Goal: Information Seeking & Learning: Learn about a topic

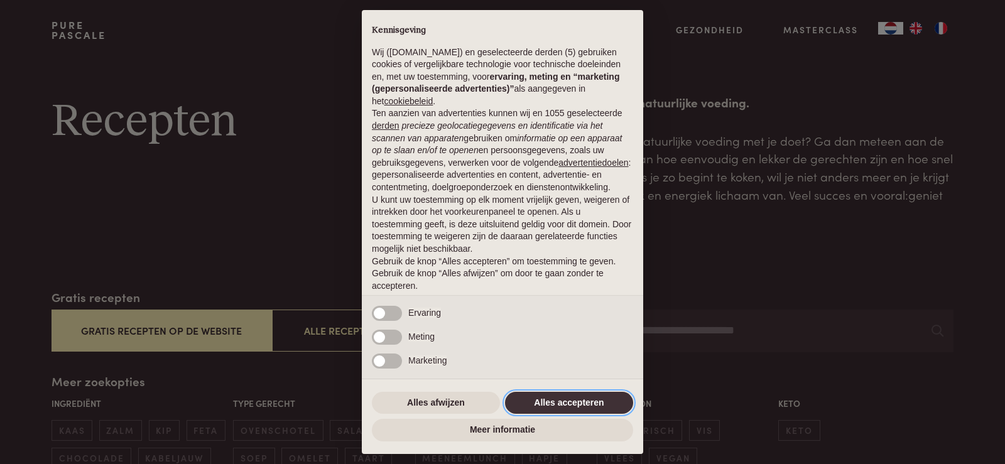
click at [547, 400] on button "Alles accepteren" at bounding box center [569, 403] width 128 height 23
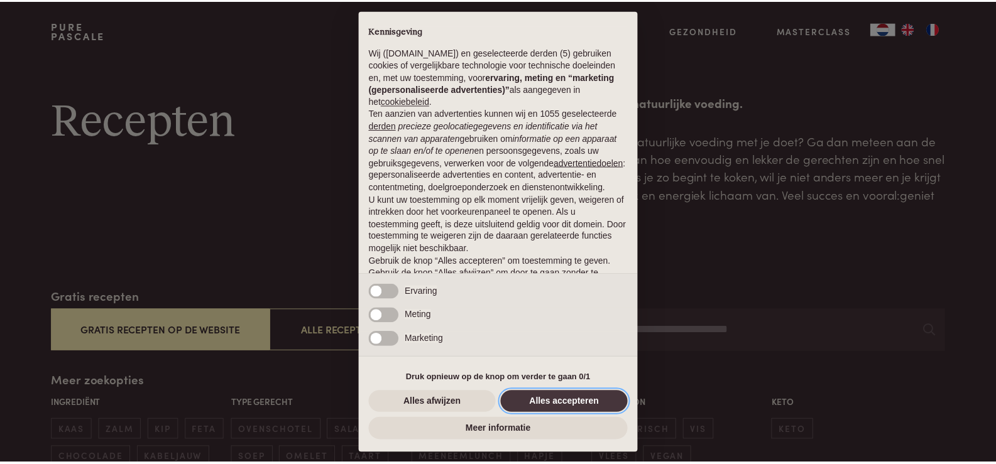
scroll to position [41, 0]
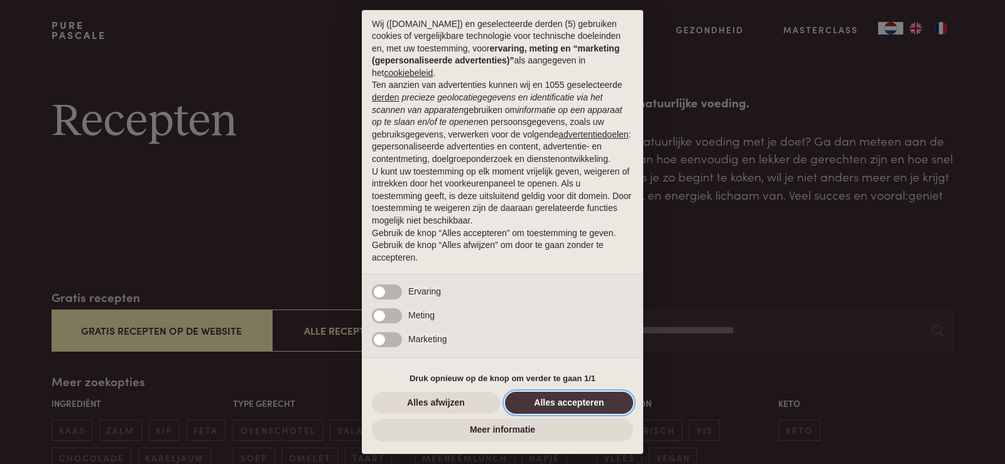
click at [547, 400] on button "Alles accepteren" at bounding box center [569, 403] width 128 height 23
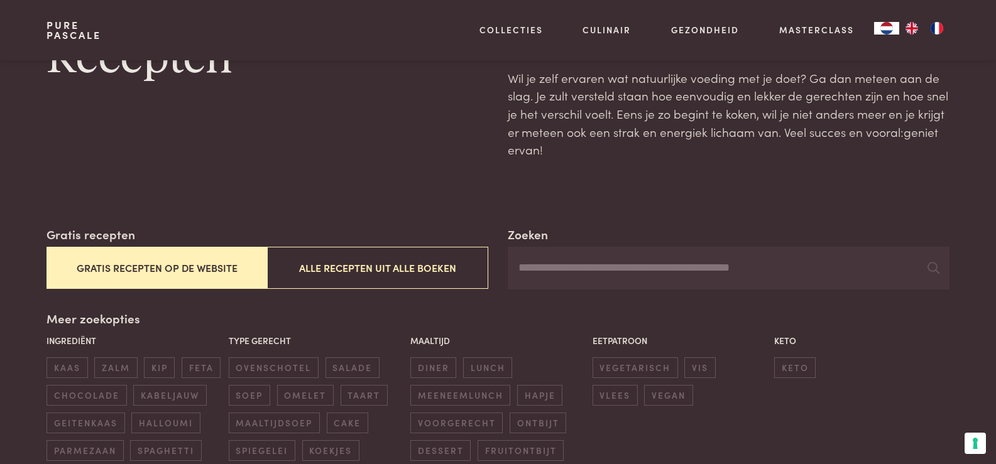
scroll to position [251, 0]
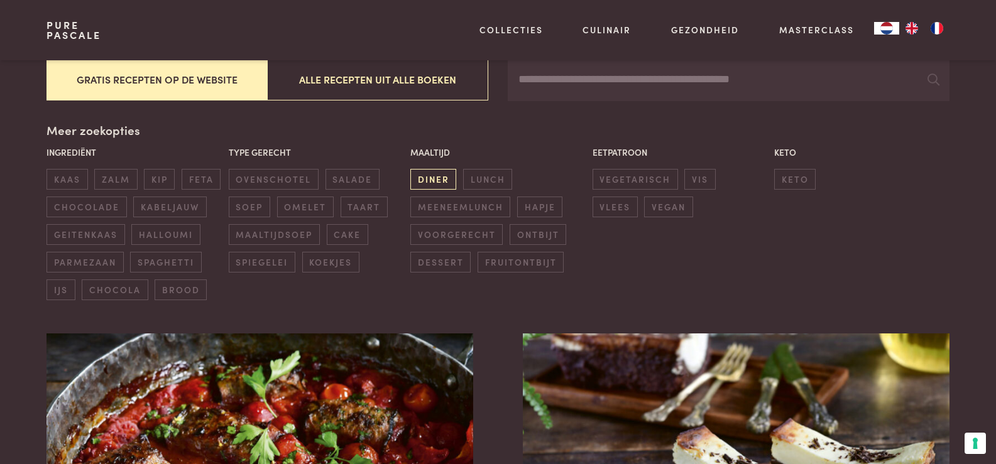
click at [437, 176] on span "diner" at bounding box center [433, 179] width 46 height 21
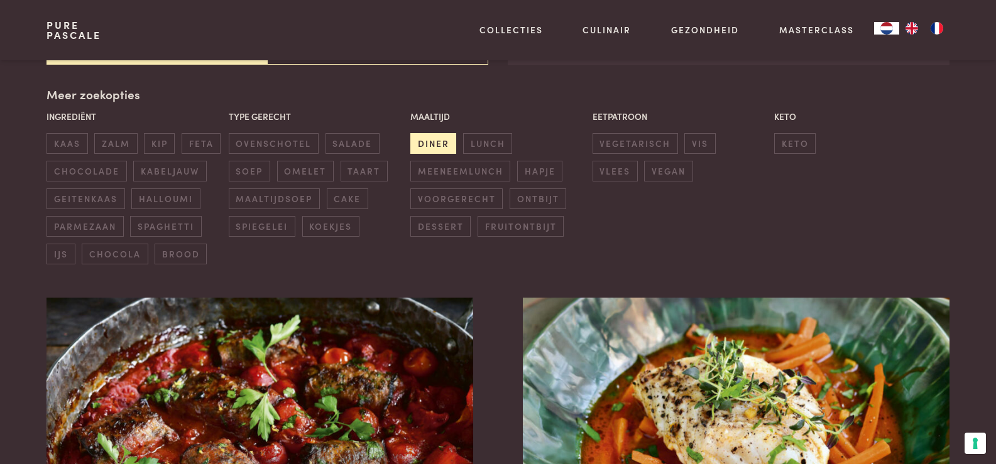
scroll to position [288, 0]
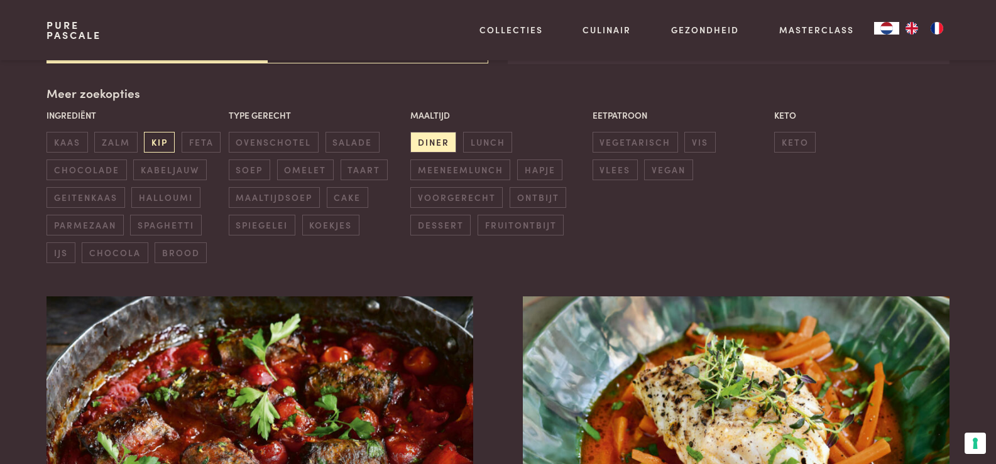
click at [165, 139] on span "kip" at bounding box center [159, 142] width 31 height 21
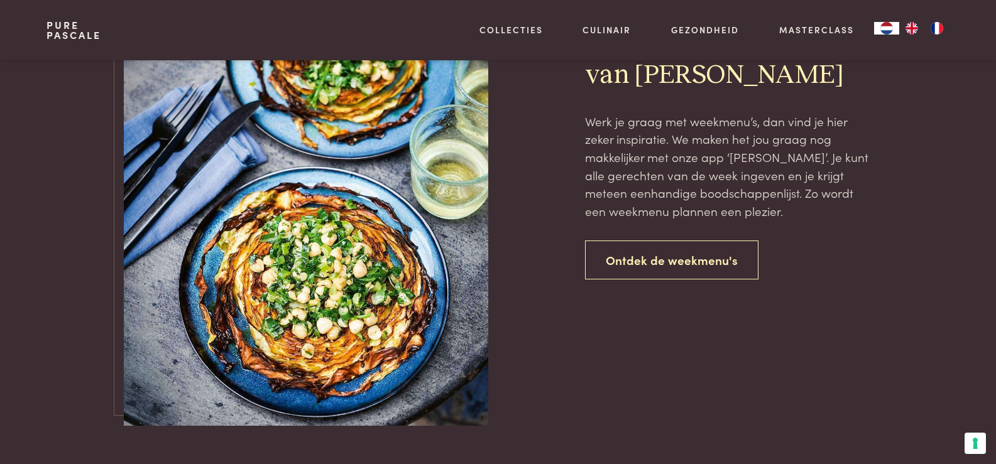
scroll to position [1482, 0]
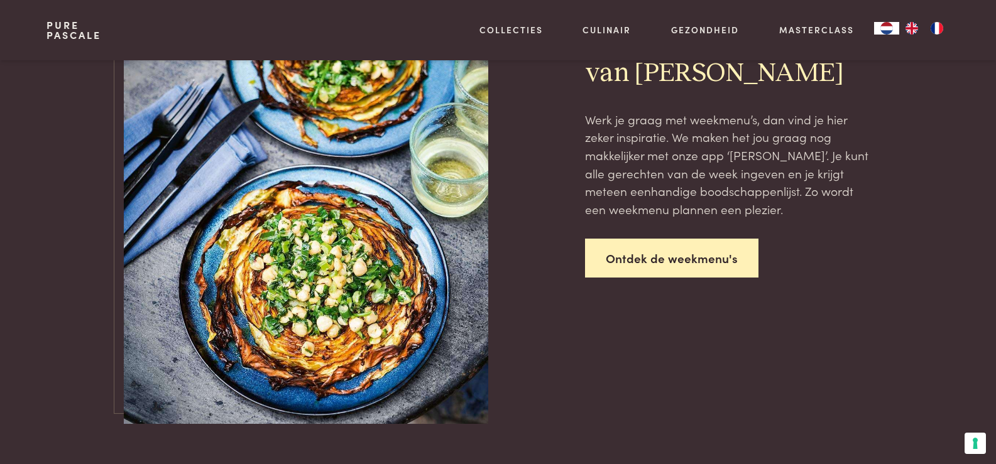
click at [670, 263] on link "Ontdek de weekmenu's" at bounding box center [671, 259] width 173 height 40
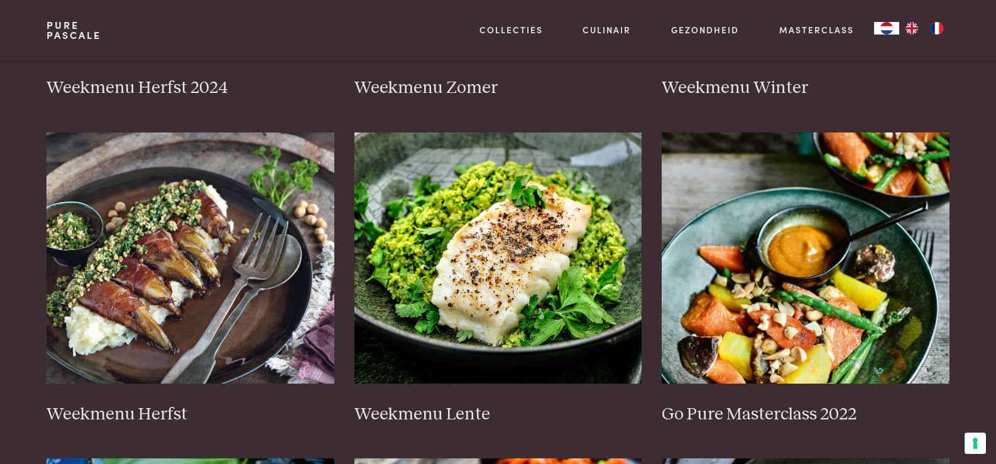
scroll to position [566, 0]
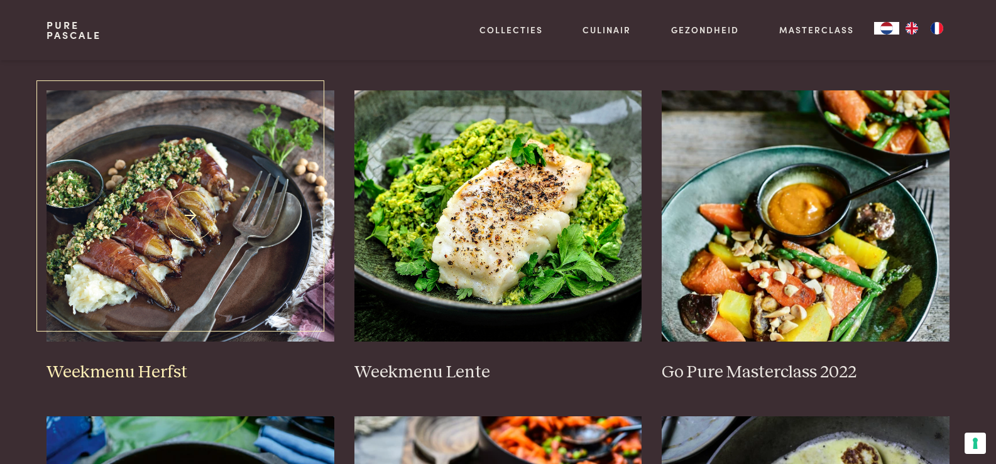
click at [180, 223] on img at bounding box center [190, 215] width 288 height 251
click at [229, 217] on img at bounding box center [190, 215] width 288 height 251
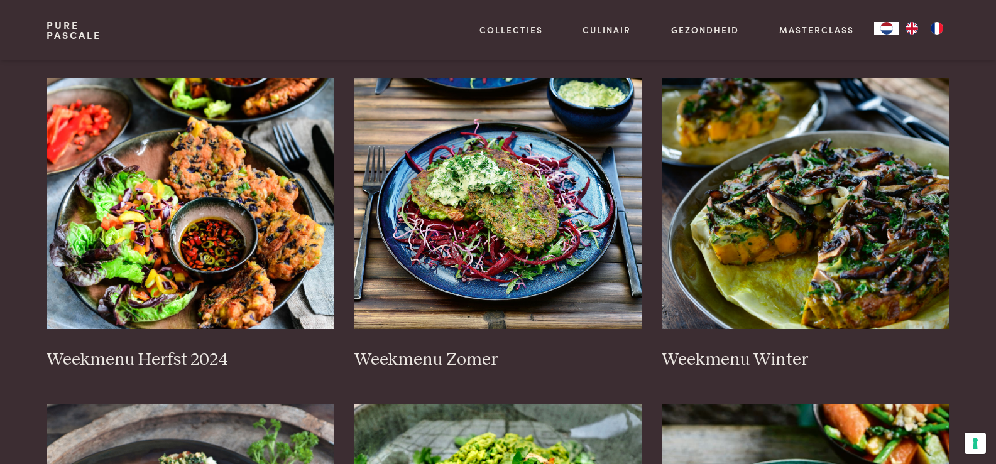
scroll to position [0, 0]
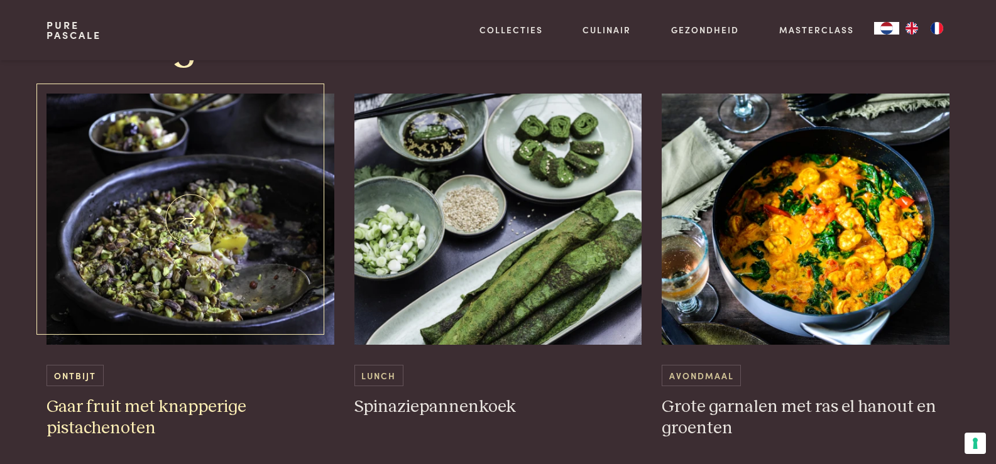
scroll to position [3770, 0]
